Goal: Purchase product/service

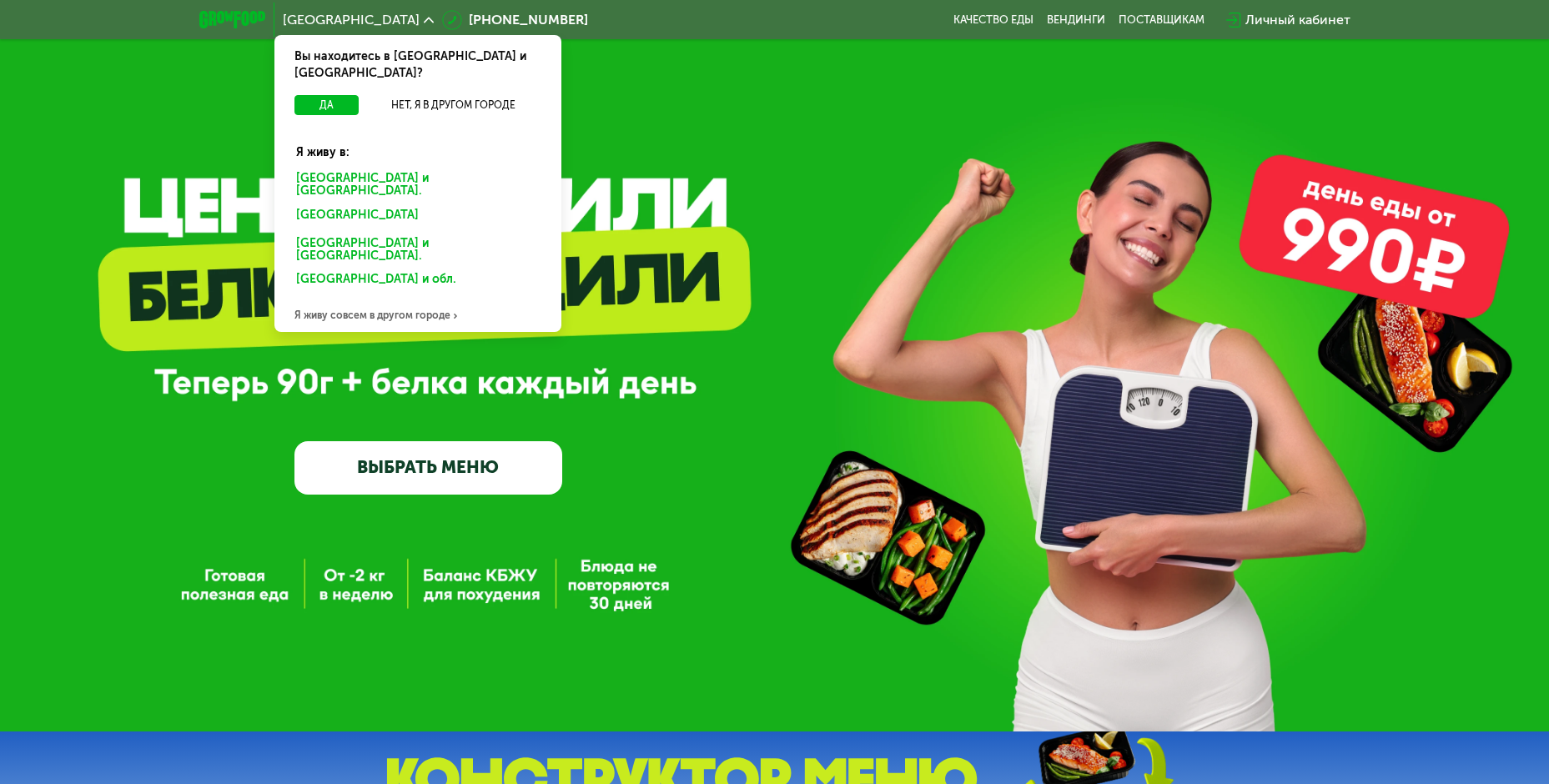
click at [388, 204] on div "Санкт-Петербурге и обл." at bounding box center [415, 217] width 261 height 27
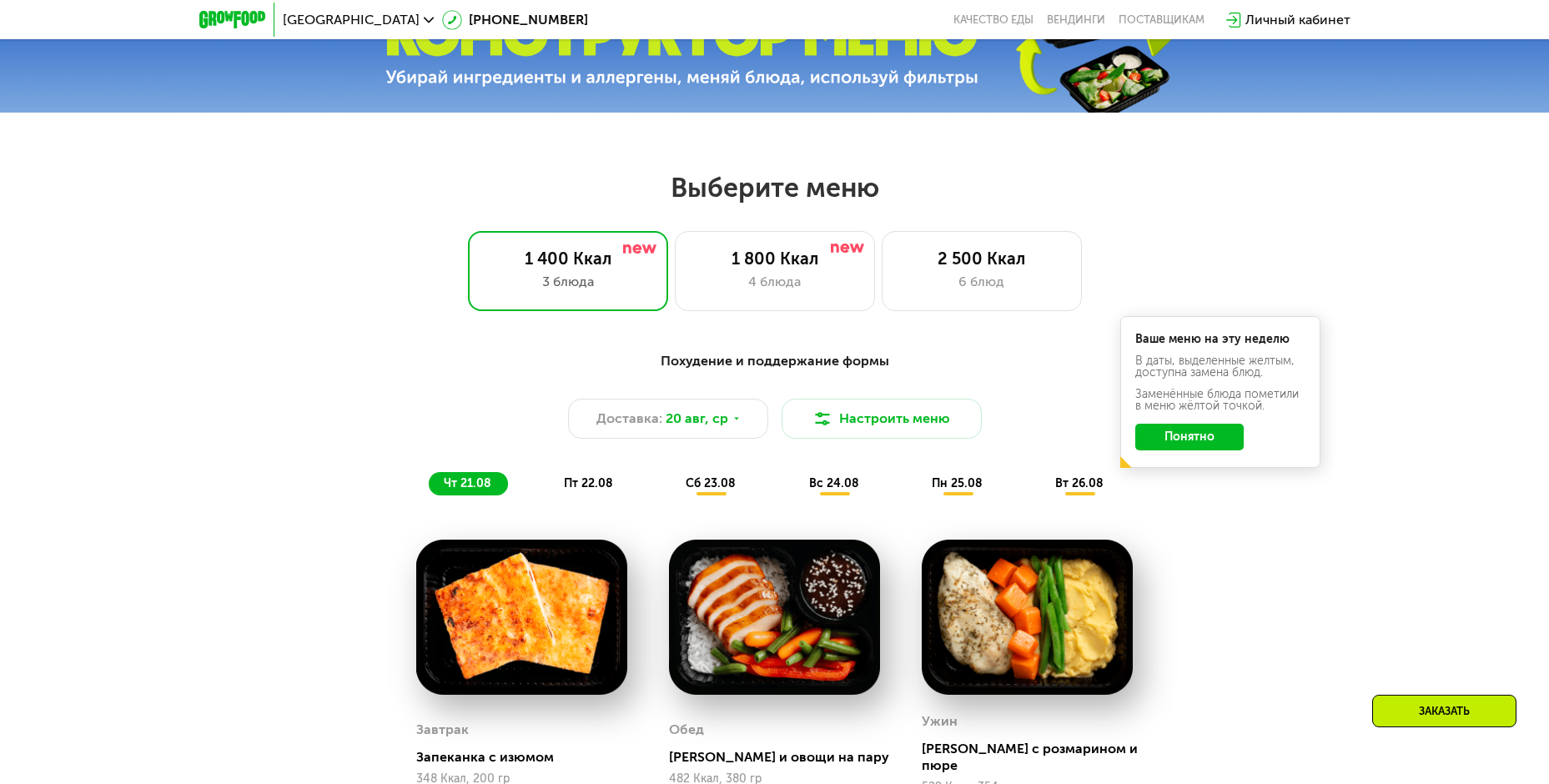
scroll to position [834, 0]
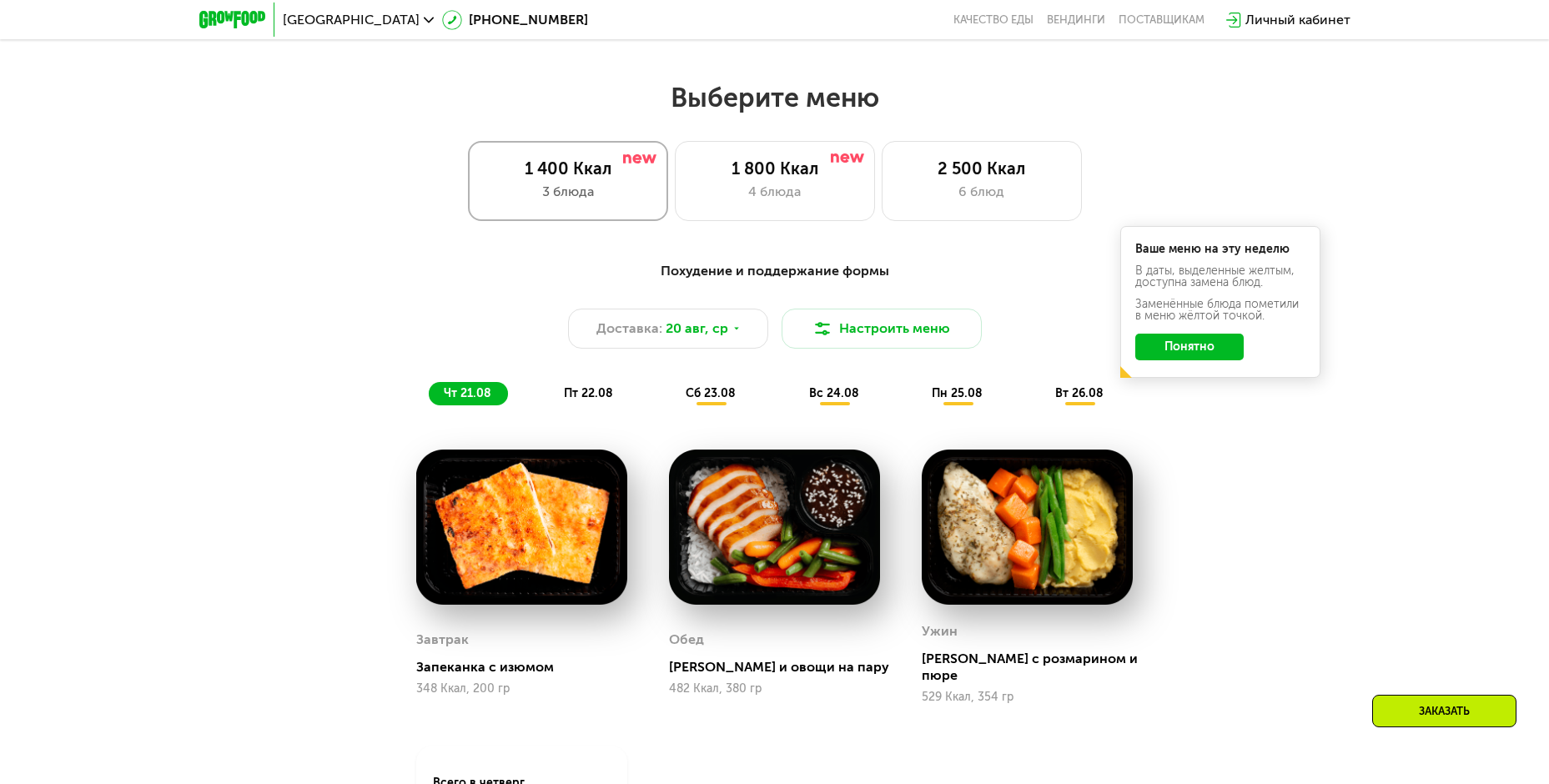
click at [569, 190] on div "3 блюда" at bounding box center [568, 192] width 166 height 20
click at [1195, 357] on button "Понятно" at bounding box center [1189, 347] width 108 height 27
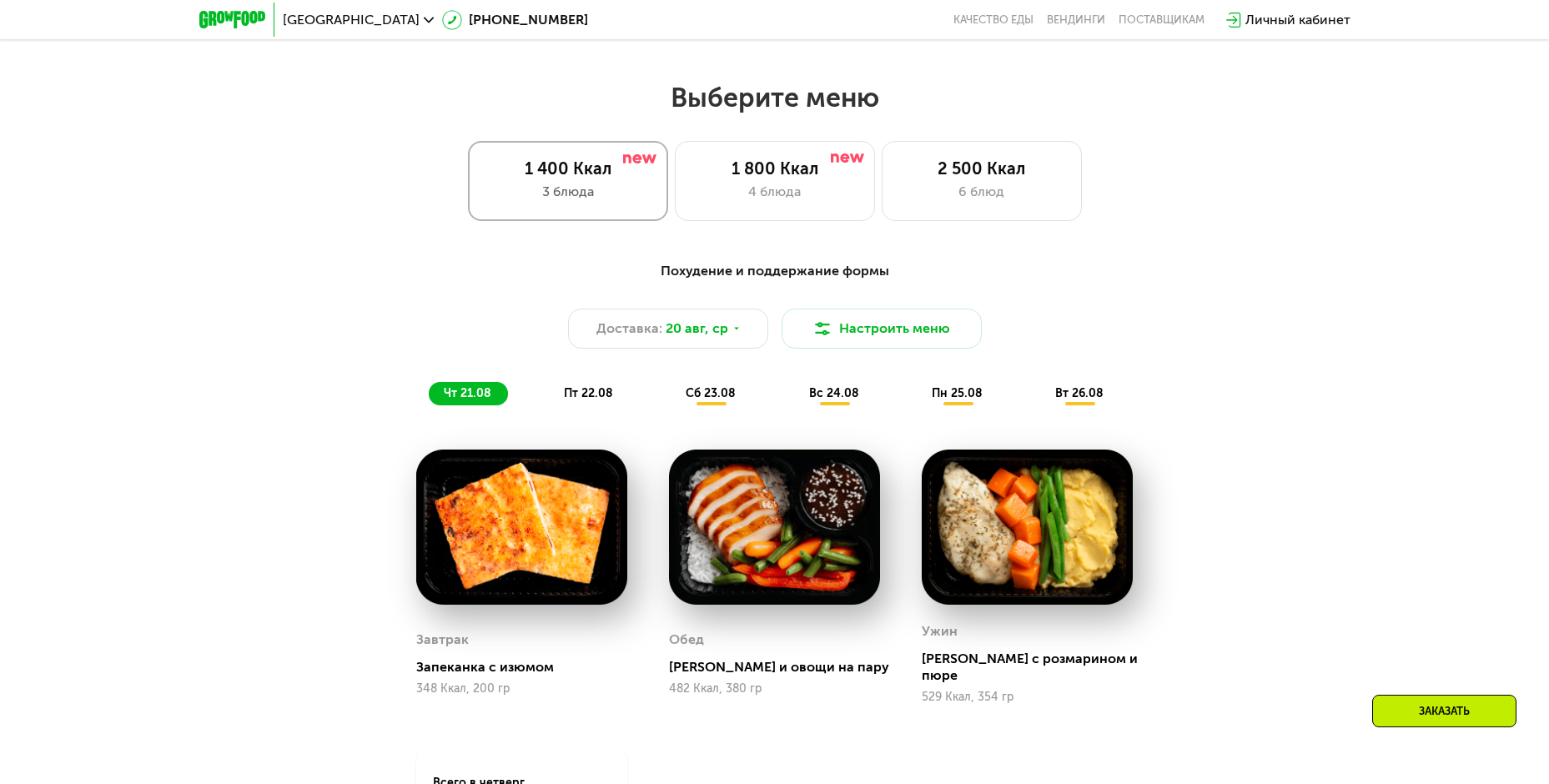
click at [613, 202] on div "3 блюда" at bounding box center [568, 192] width 166 height 20
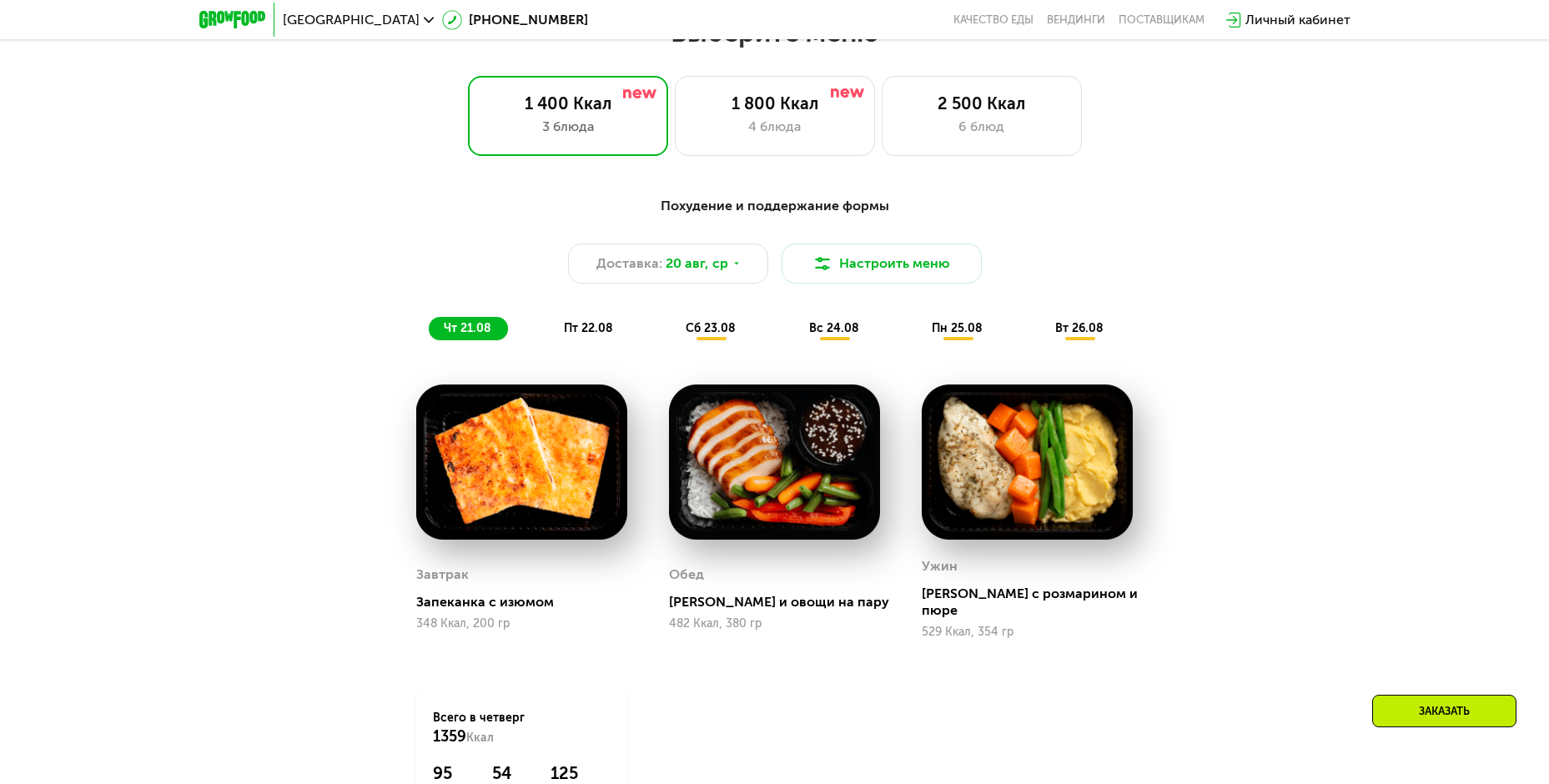
scroll to position [1084, 0]
